Goal: Task Accomplishment & Management: Manage account settings

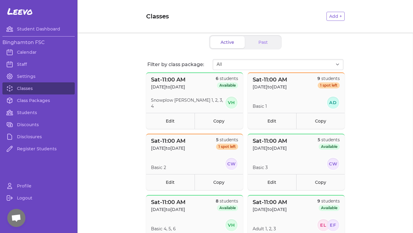
click at [283, 80] on p "Sat - 11:00 AM" at bounding box center [270, 80] width 34 height 8
click at [26, 101] on link "Class Packages" at bounding box center [38, 101] width 72 height 12
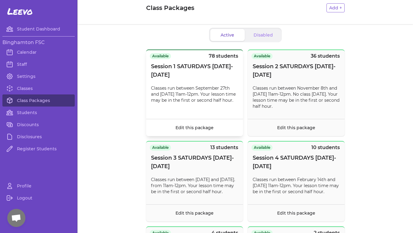
scroll to position [9, 0]
click at [18, 90] on link "Classes" at bounding box center [38, 89] width 72 height 12
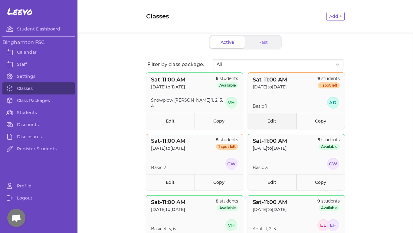
click at [280, 120] on link "Edit" at bounding box center [272, 121] width 48 height 16
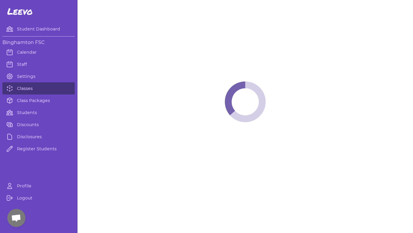
select select "6"
